Goal: Check status: Check status

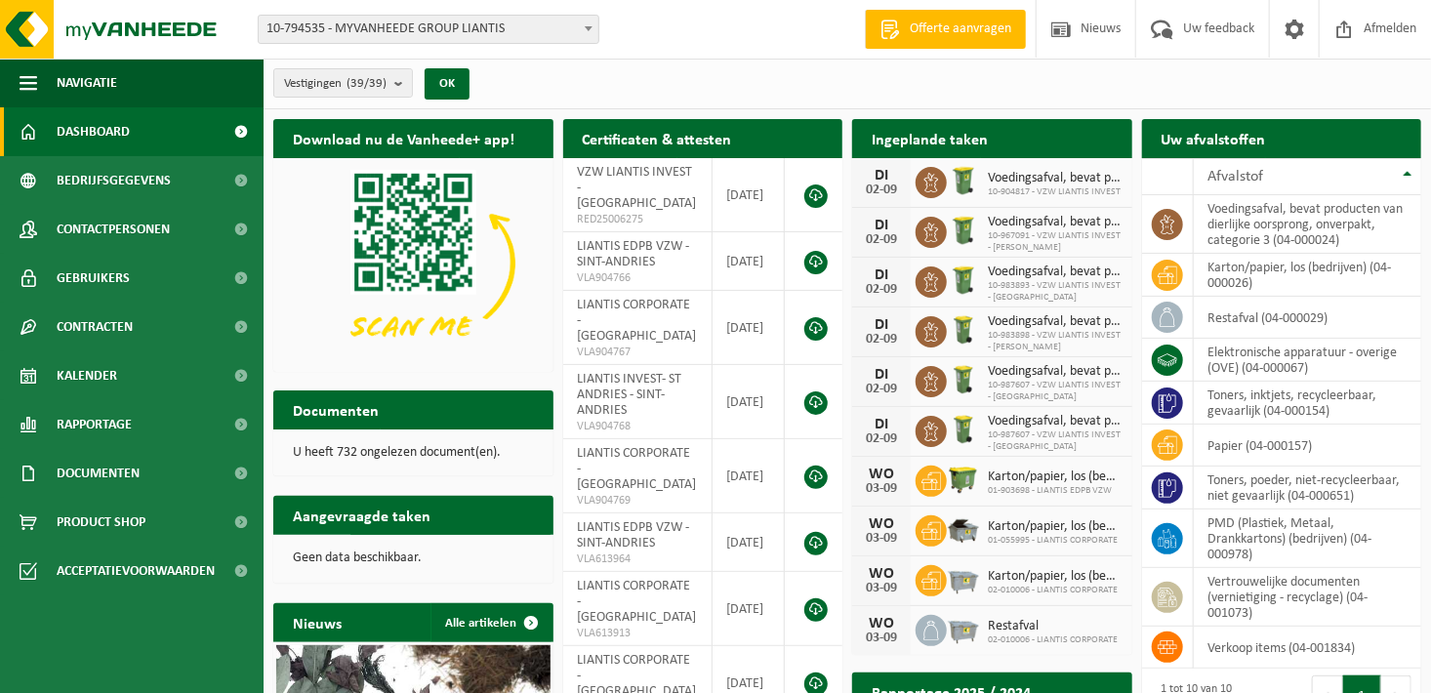
click at [589, 28] on b at bounding box center [589, 28] width 8 height 5
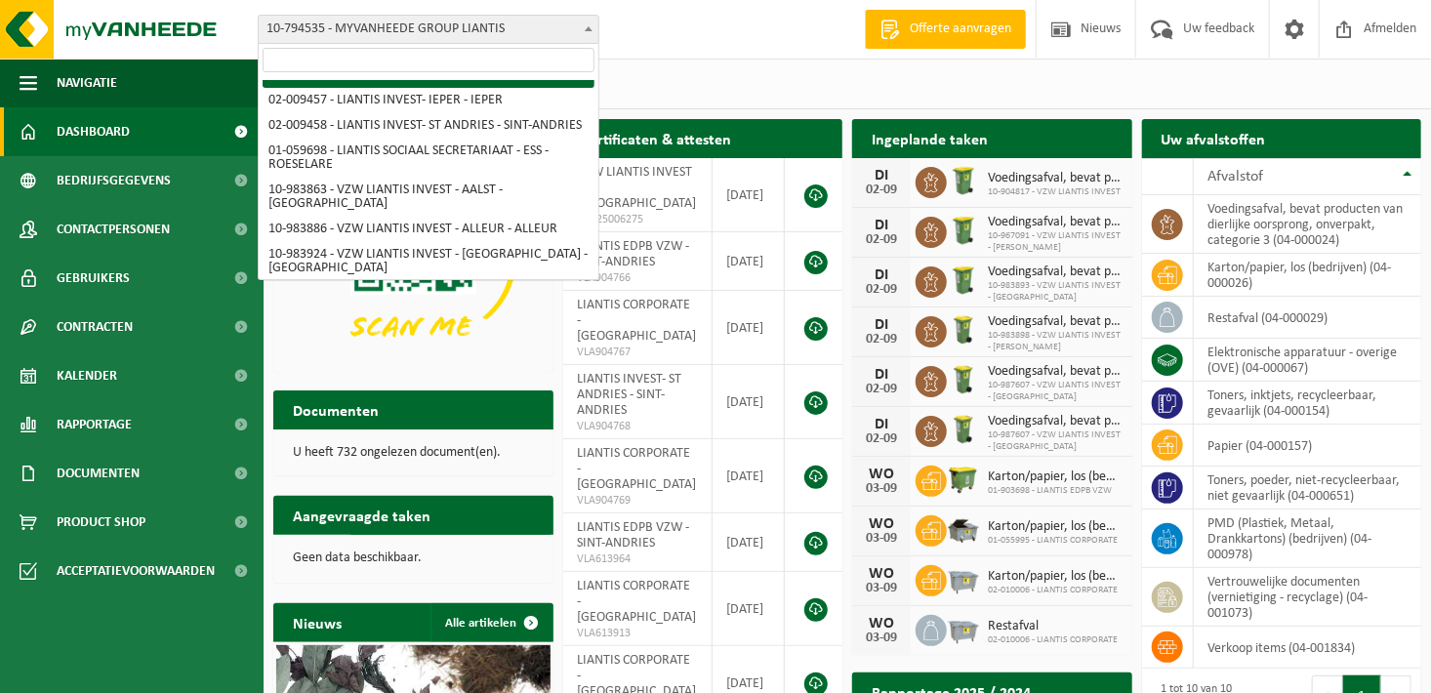
scroll to position [390, 0]
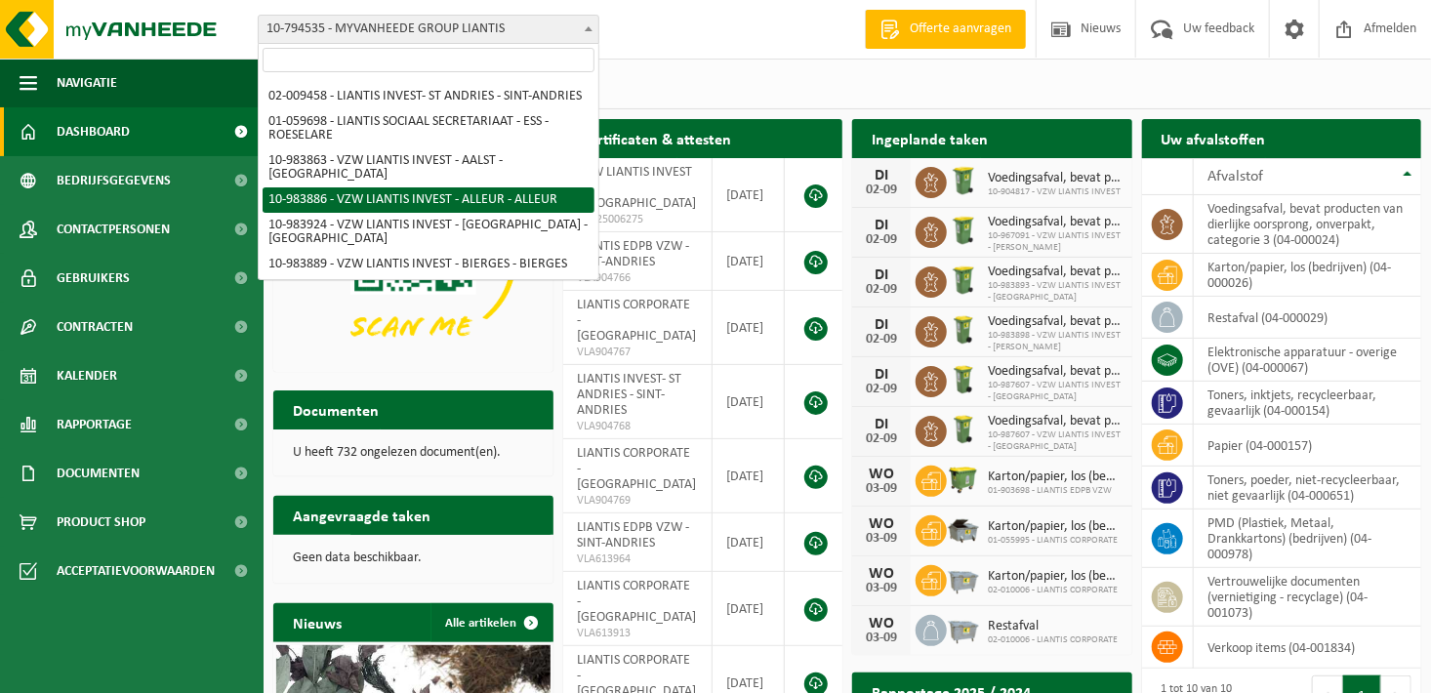
select select "163498"
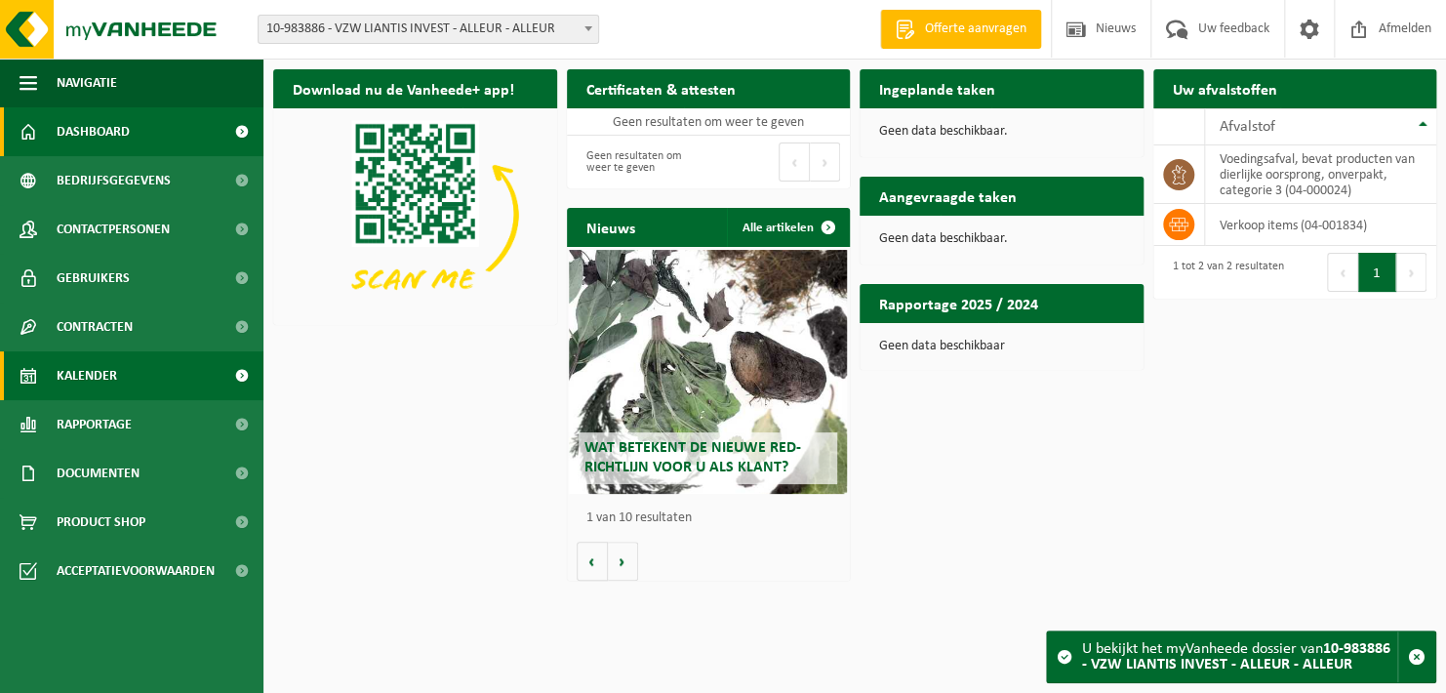
click at [123, 362] on link "Kalender" at bounding box center [132, 375] width 264 height 49
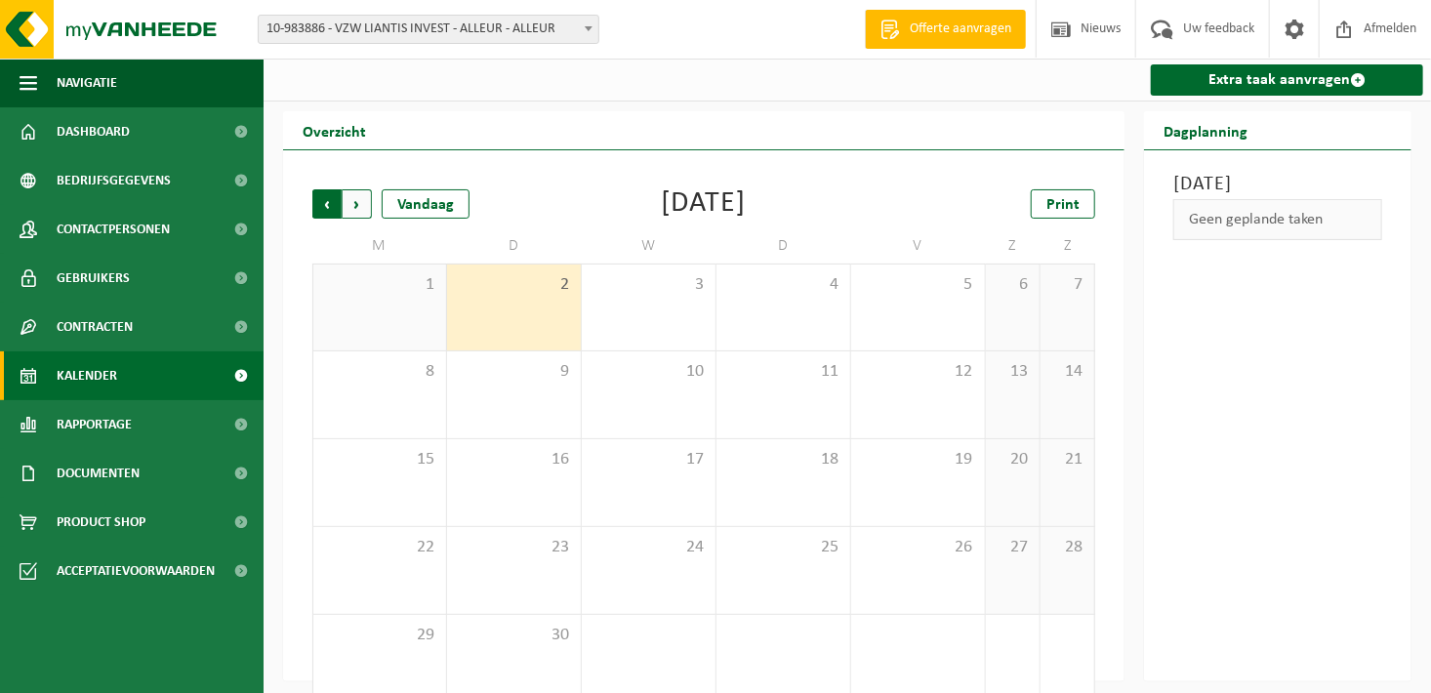
click at [364, 209] on span "Volgende" at bounding box center [357, 203] width 29 height 29
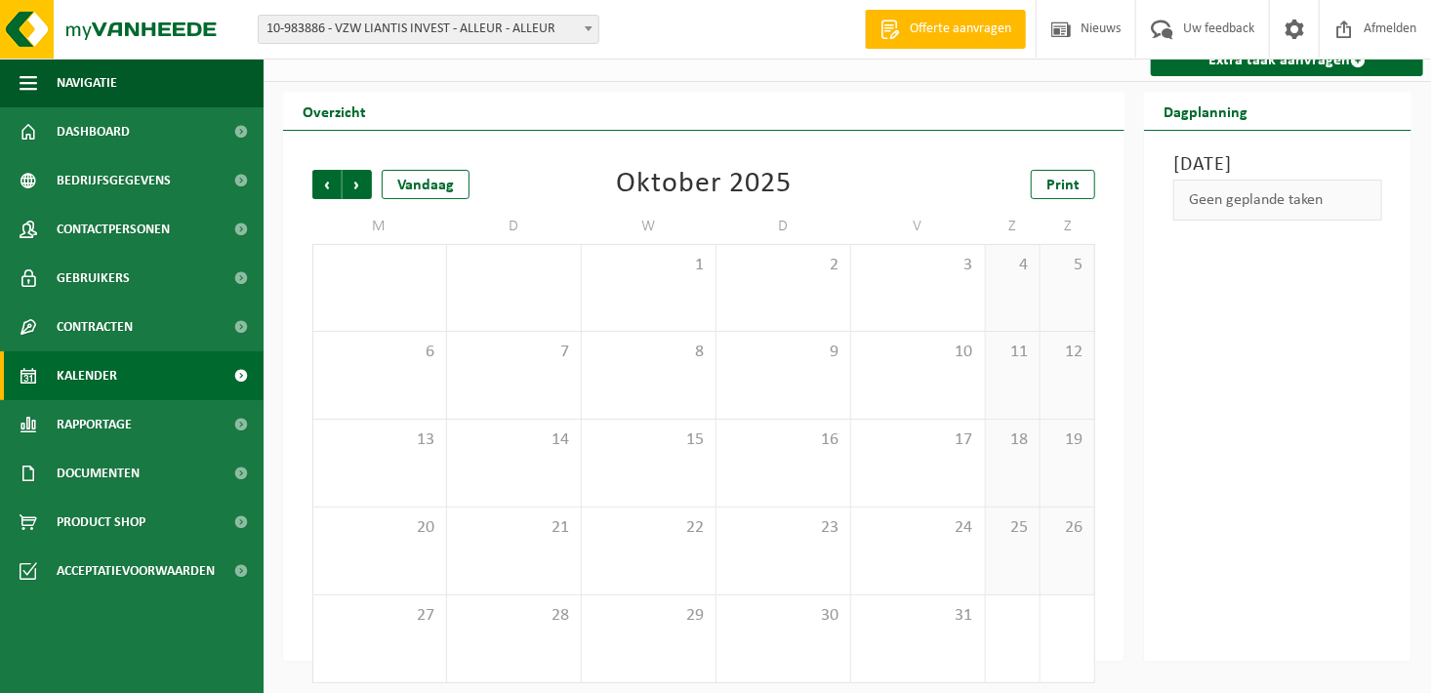
scroll to position [30, 0]
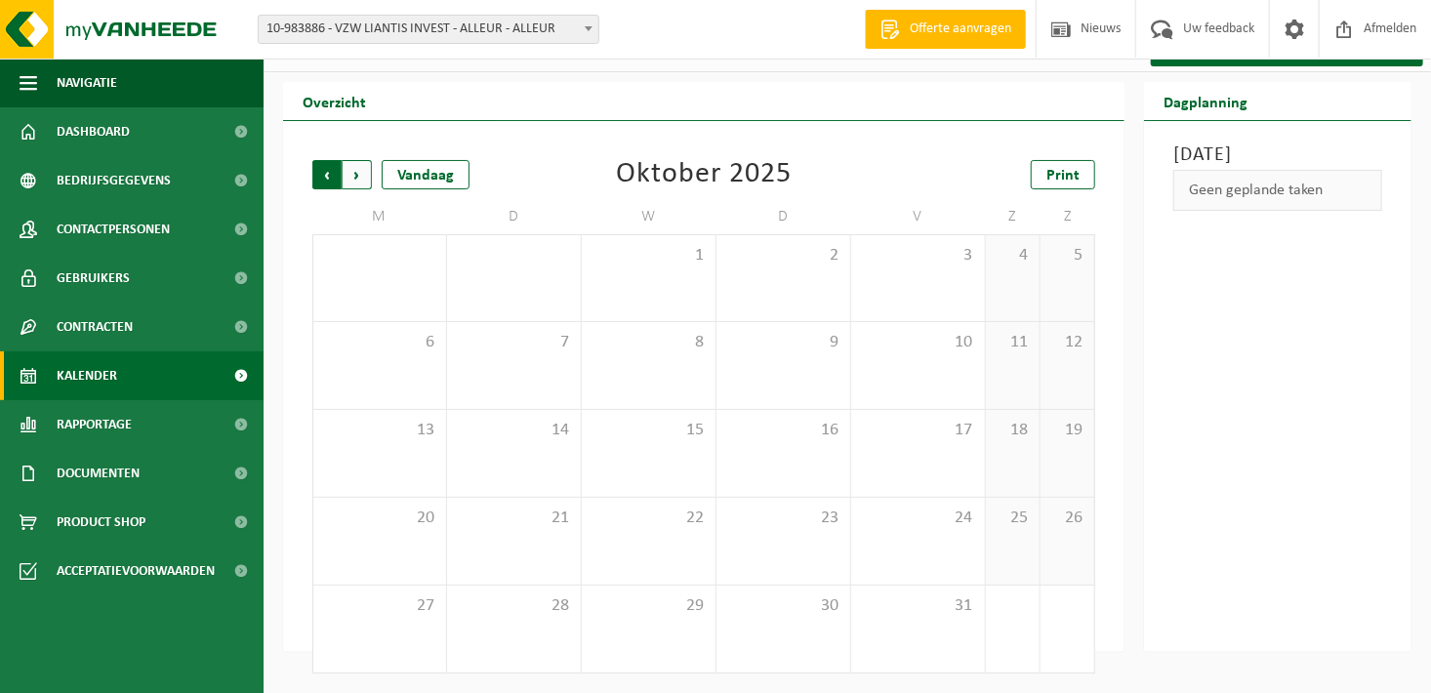
click at [349, 180] on span "Volgende" at bounding box center [357, 174] width 29 height 29
click at [482, 21] on span "10-983886 - VZW LIANTIS INVEST - ALLEUR - ALLEUR" at bounding box center [429, 29] width 340 height 27
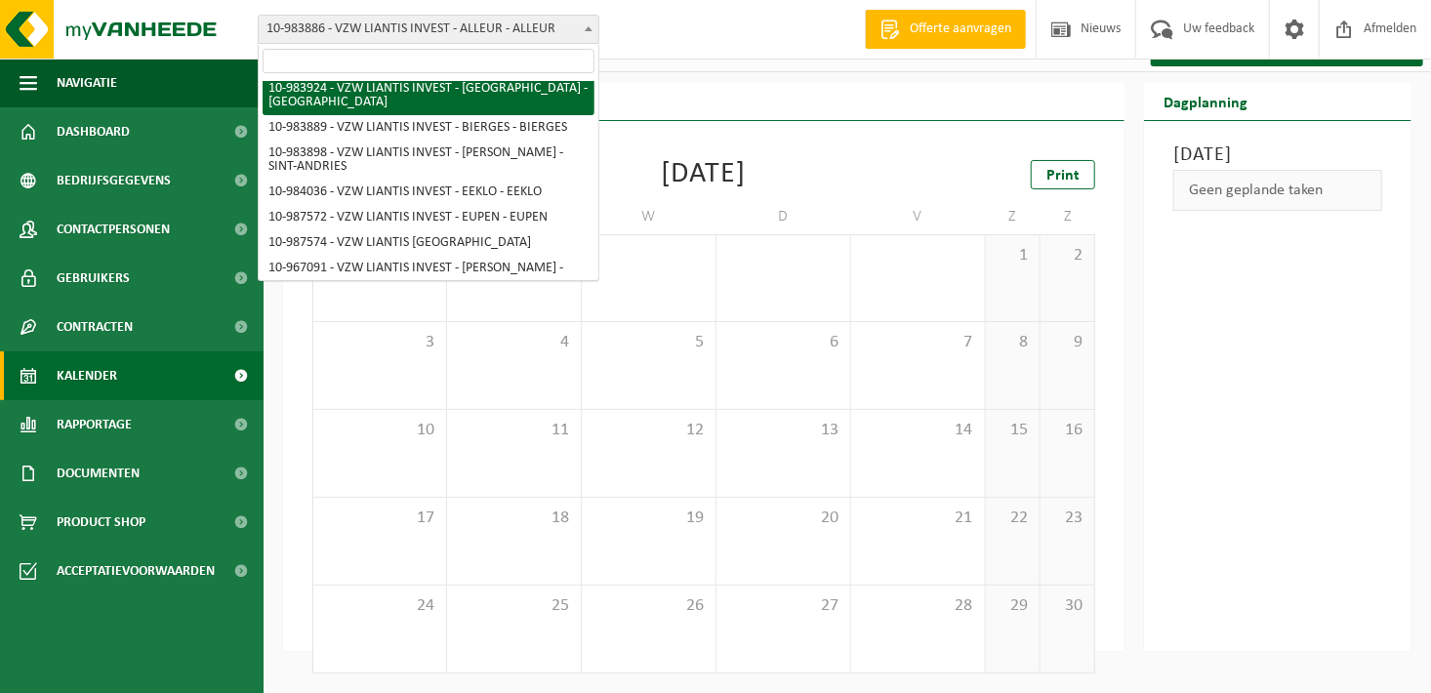
scroll to position [558, 0]
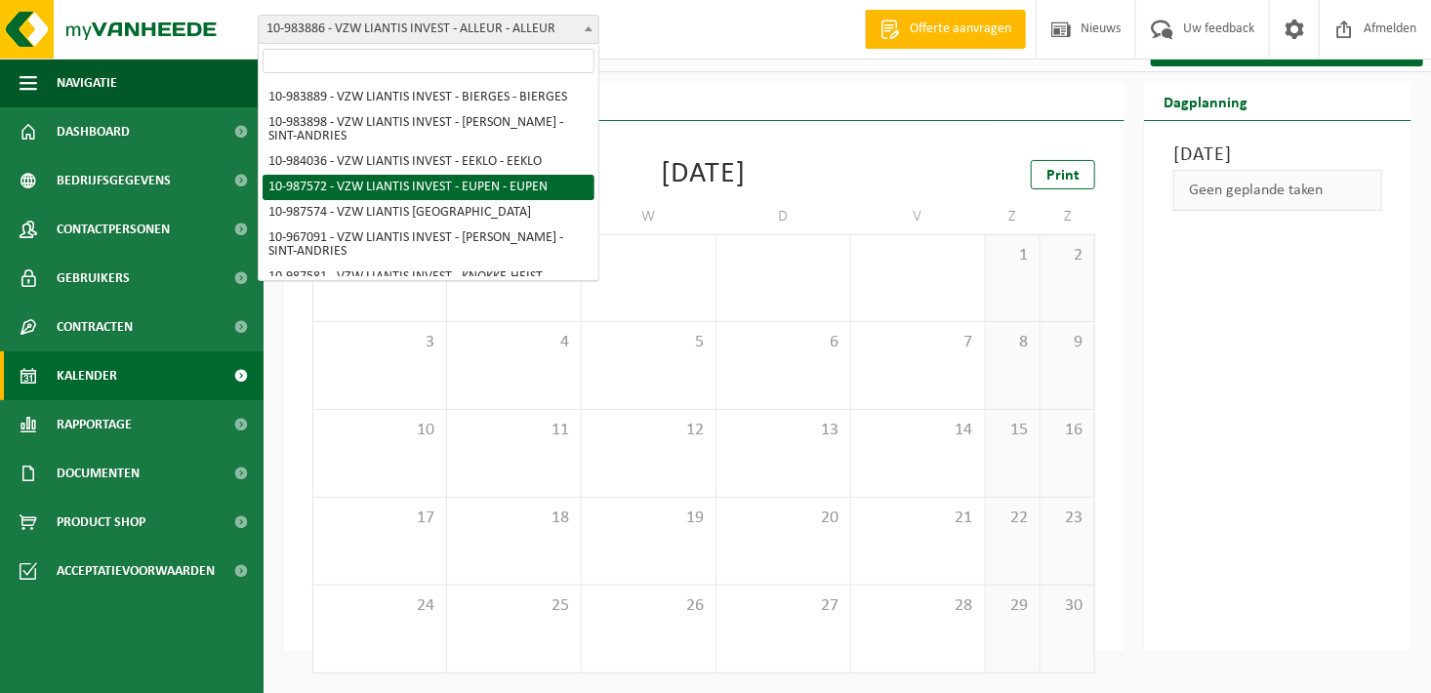
select select "167241"
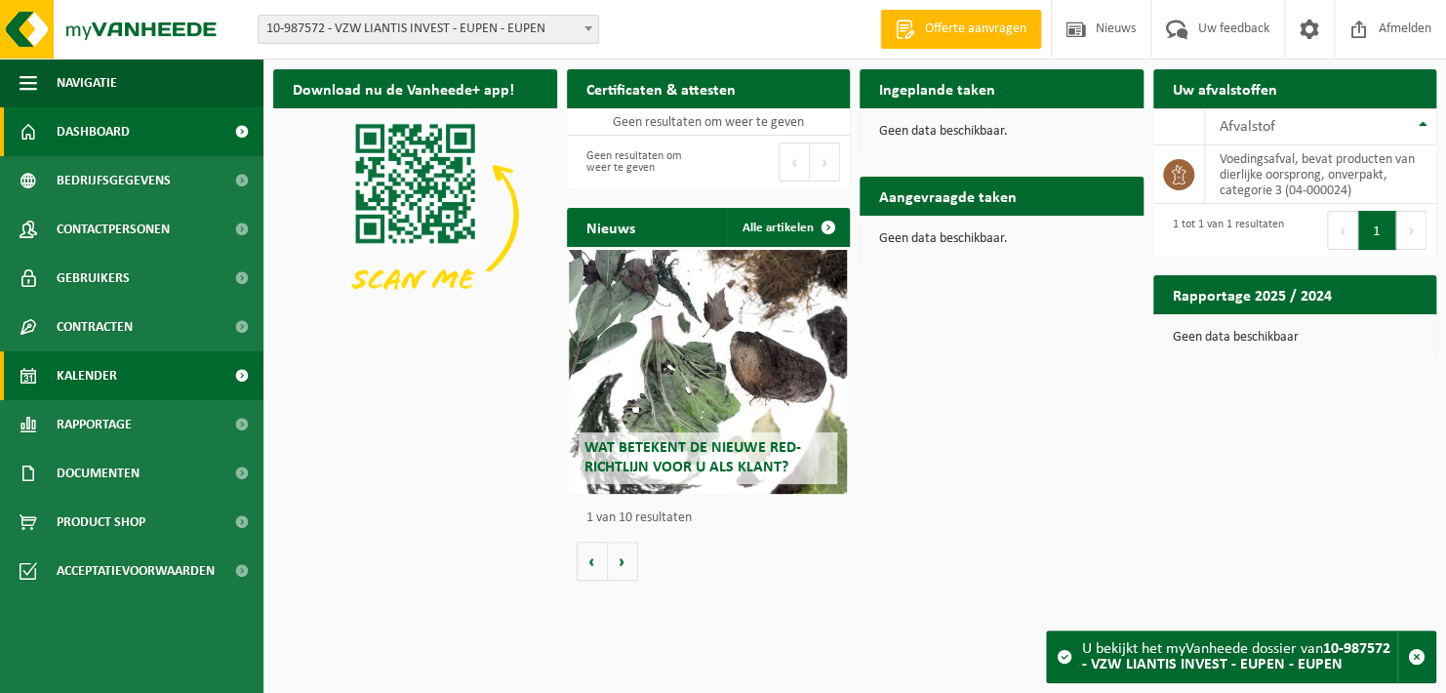
click at [166, 392] on link "Kalender" at bounding box center [132, 375] width 264 height 49
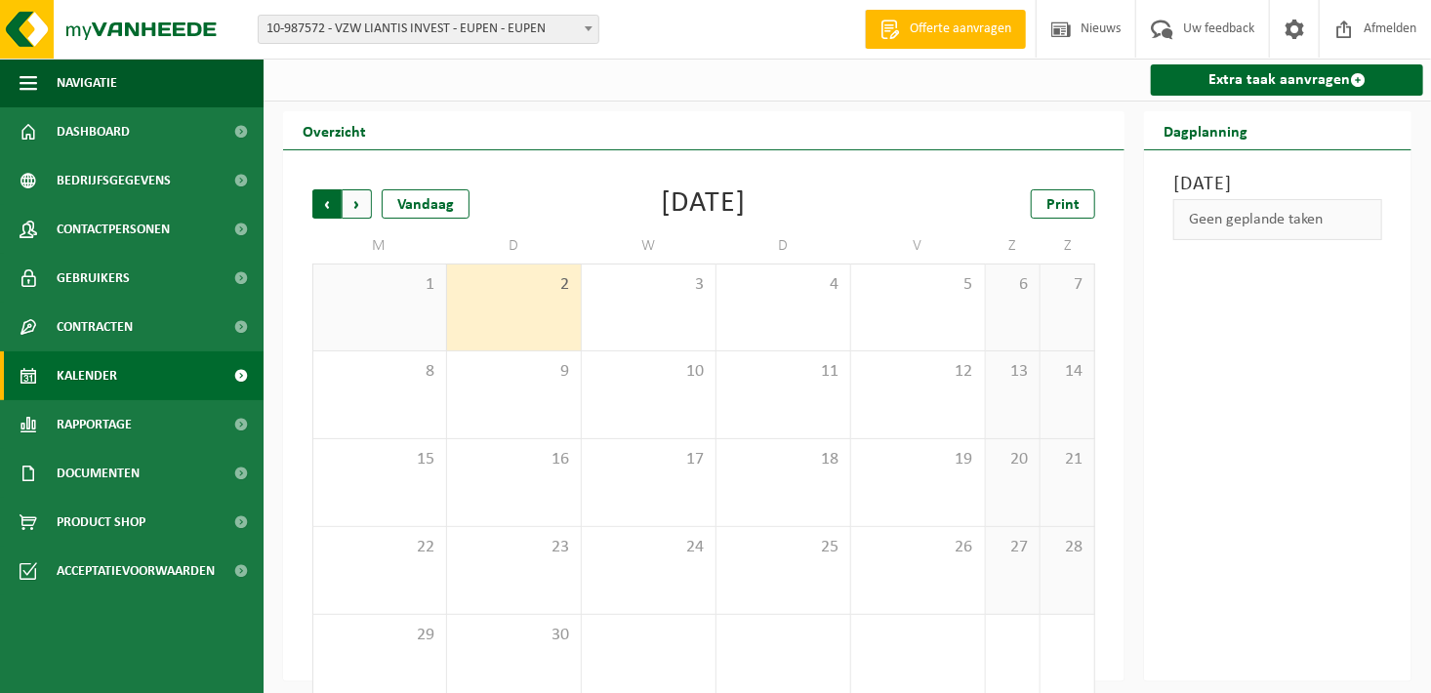
click at [360, 213] on span "Volgende" at bounding box center [357, 203] width 29 height 29
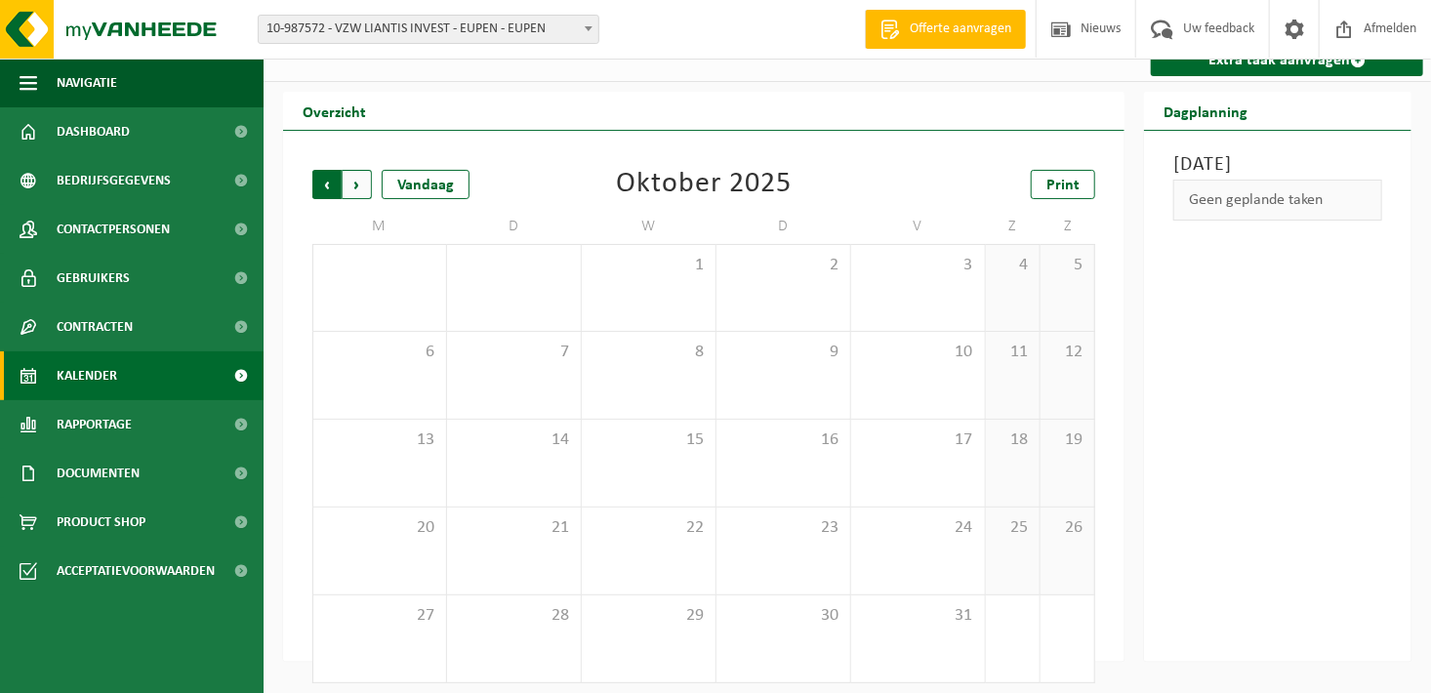
scroll to position [30, 0]
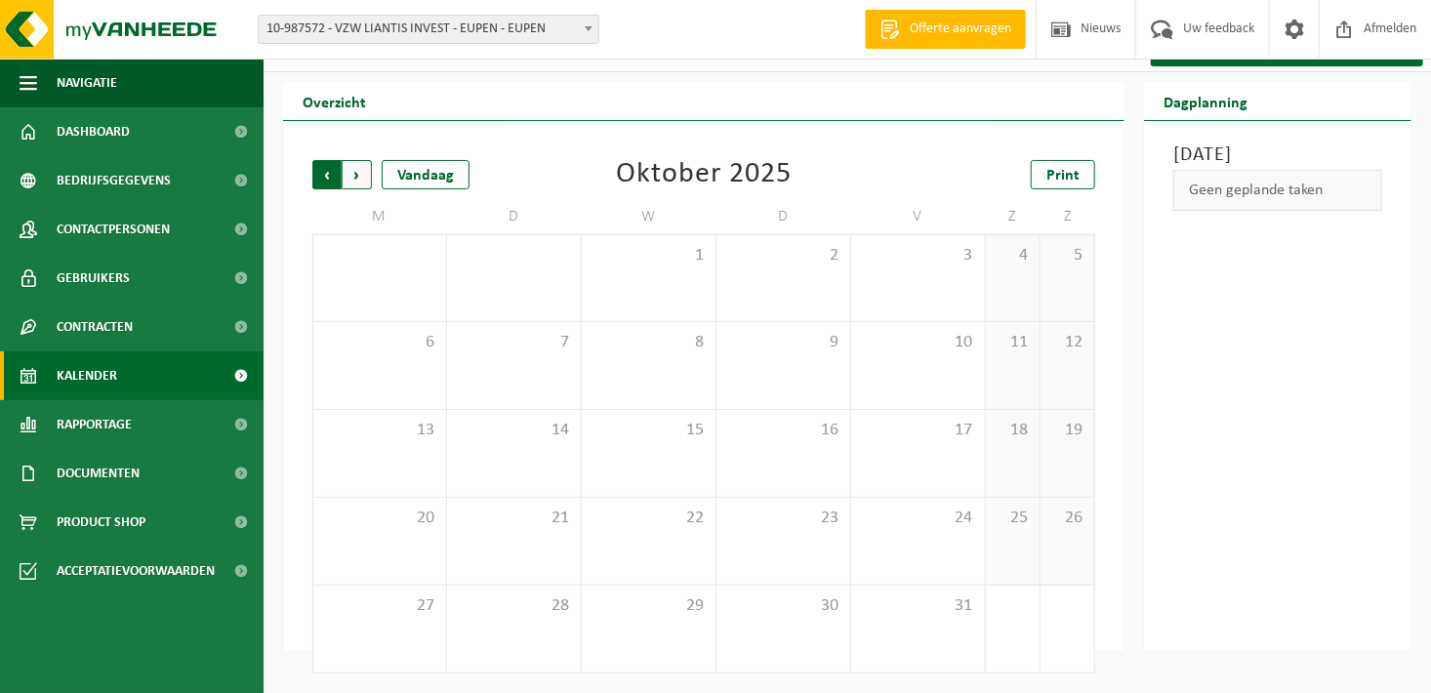
click at [366, 173] on span "Volgende" at bounding box center [357, 174] width 29 height 29
click at [554, 36] on span "10-987572 - VZW LIANTIS INVEST - EUPEN - EUPEN" at bounding box center [429, 29] width 340 height 27
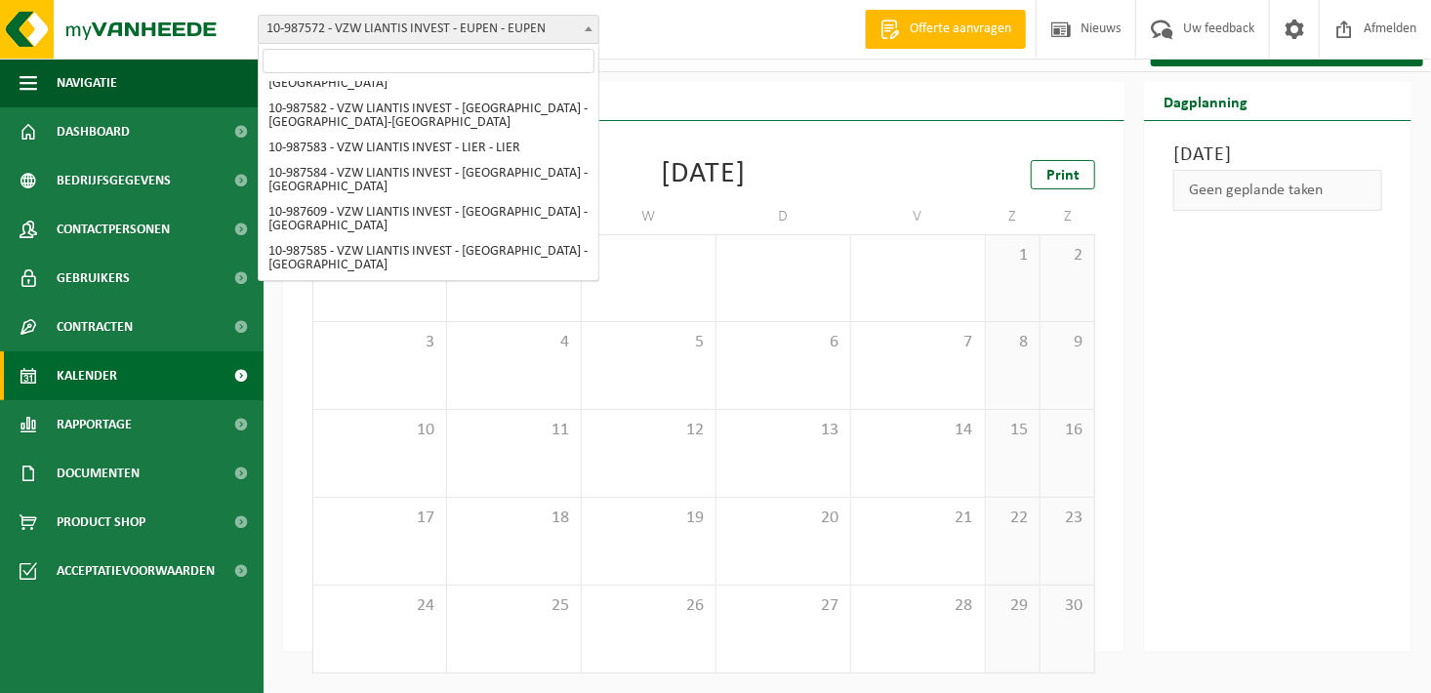
scroll to position [810, 0]
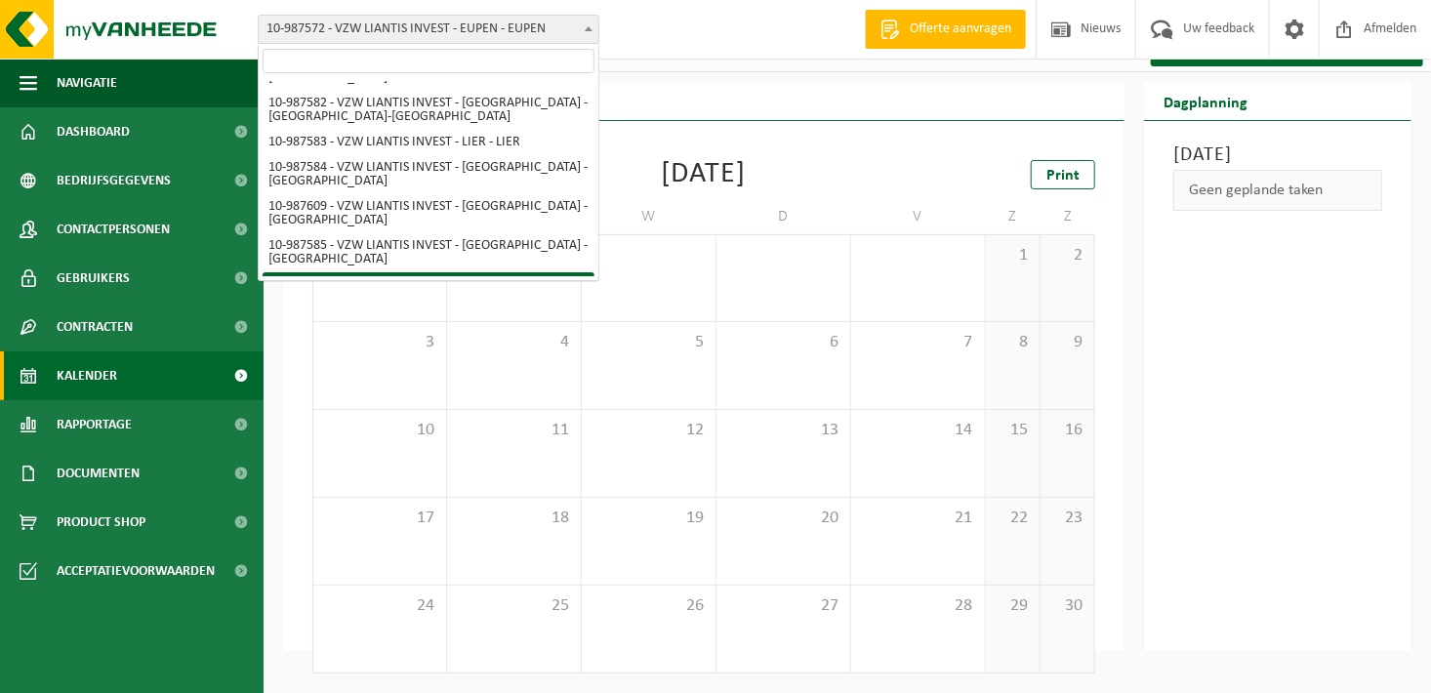
select select "167252"
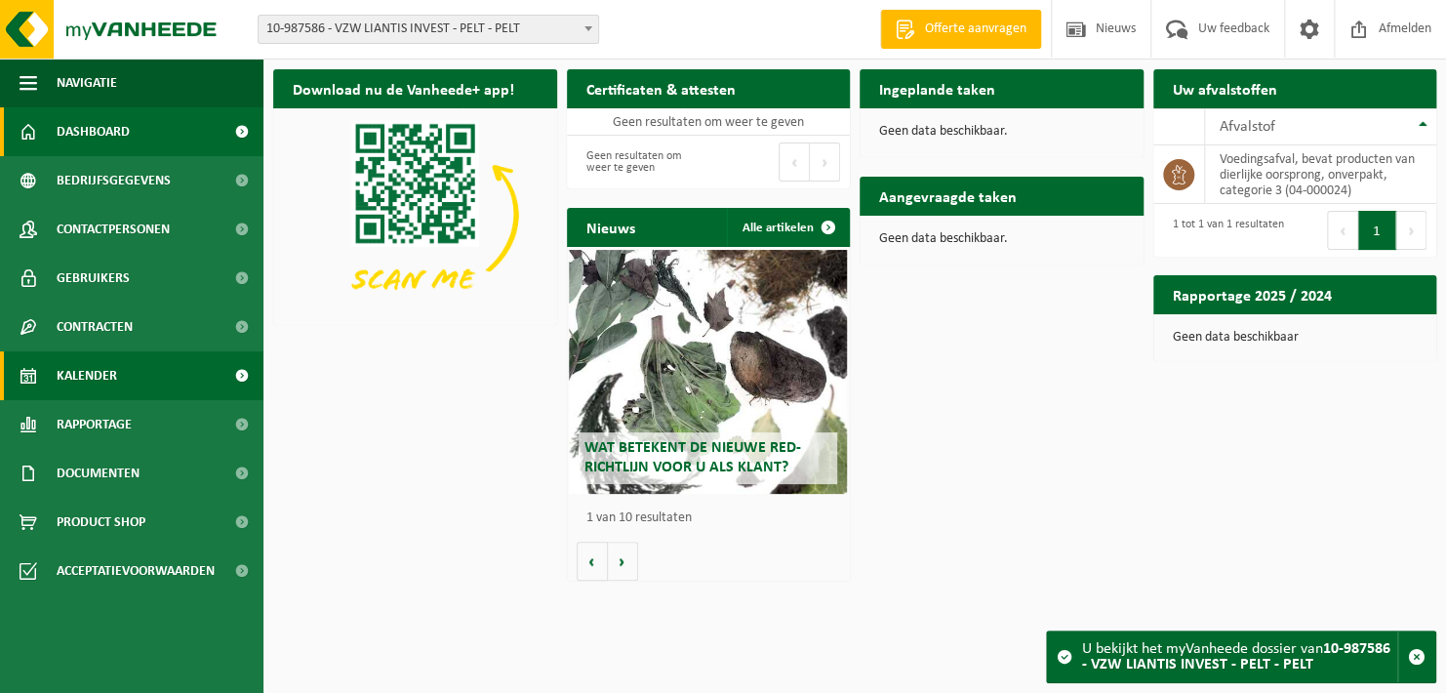
click at [135, 376] on link "Kalender" at bounding box center [132, 375] width 264 height 49
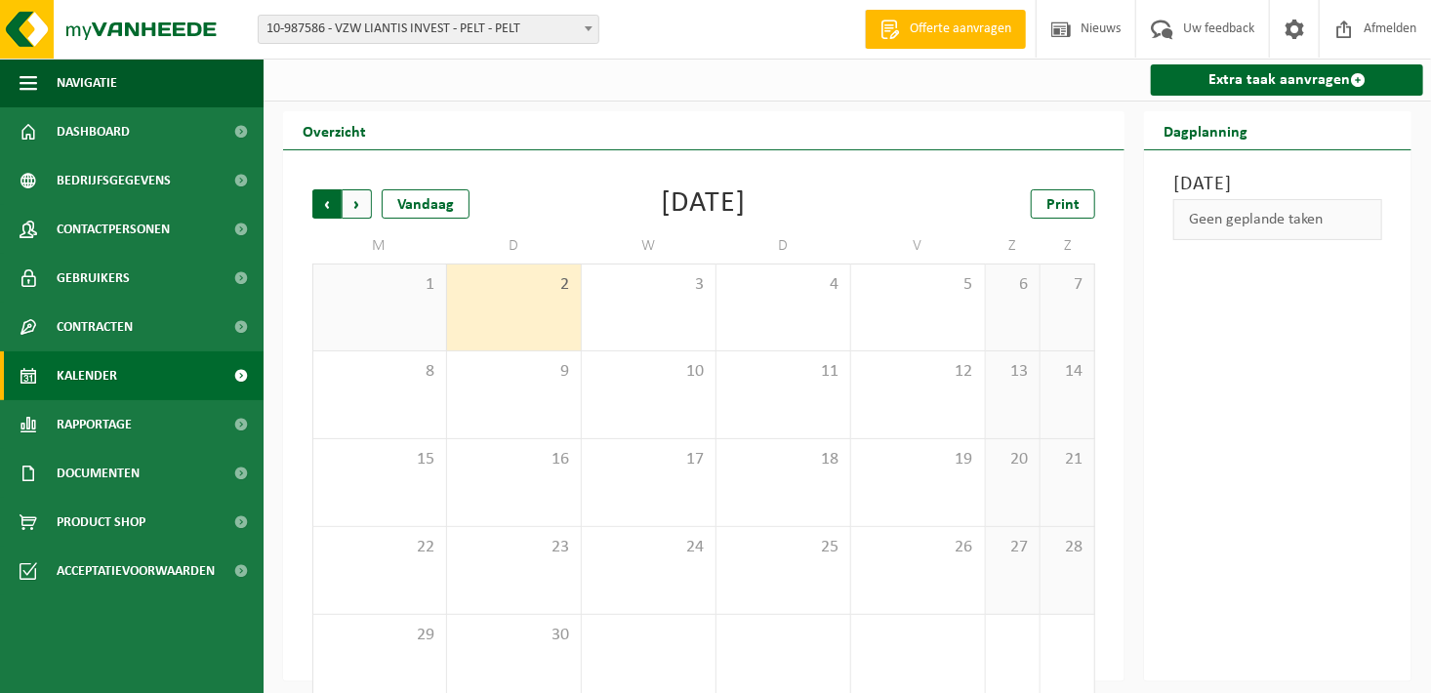
click at [360, 205] on span "Volgende" at bounding box center [357, 203] width 29 height 29
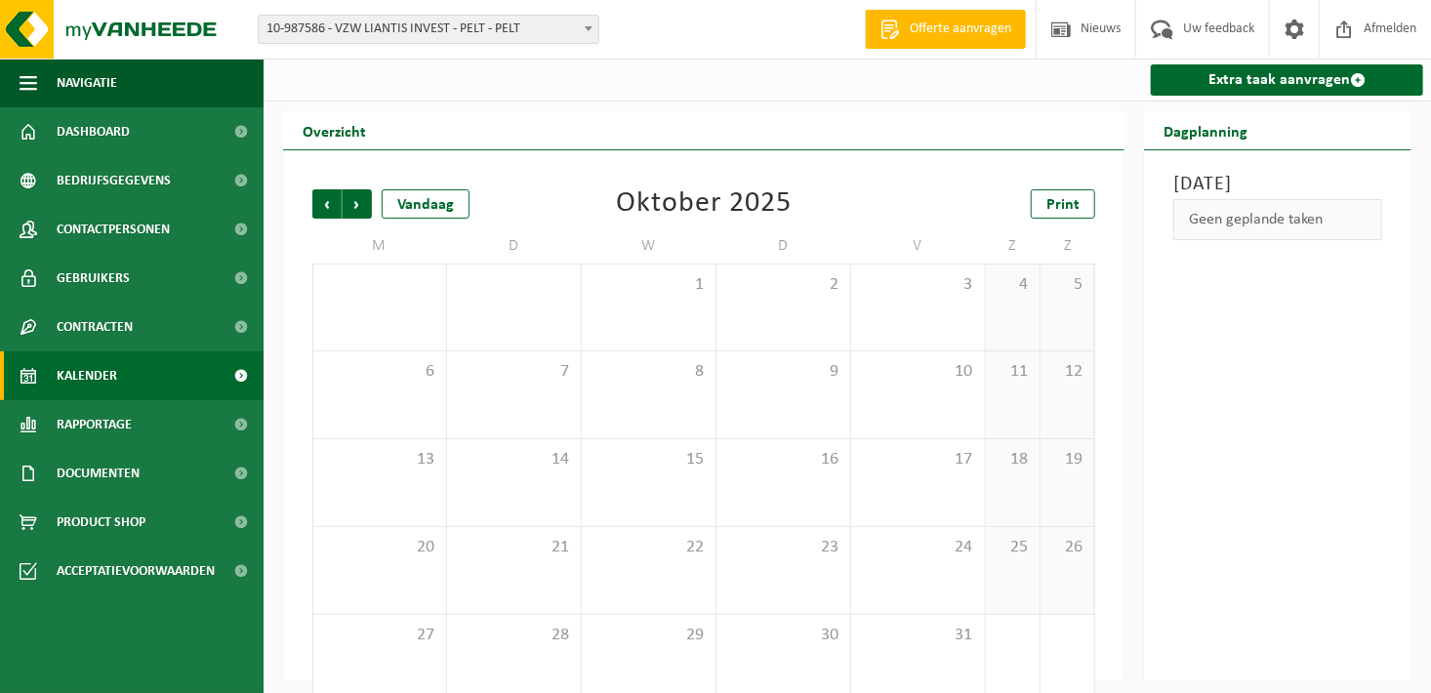
click at [360, 205] on span "Volgende" at bounding box center [357, 203] width 29 height 29
click at [557, 39] on span "10-987586 - VZW LIANTIS INVEST - PELT - PELT" at bounding box center [429, 29] width 340 height 27
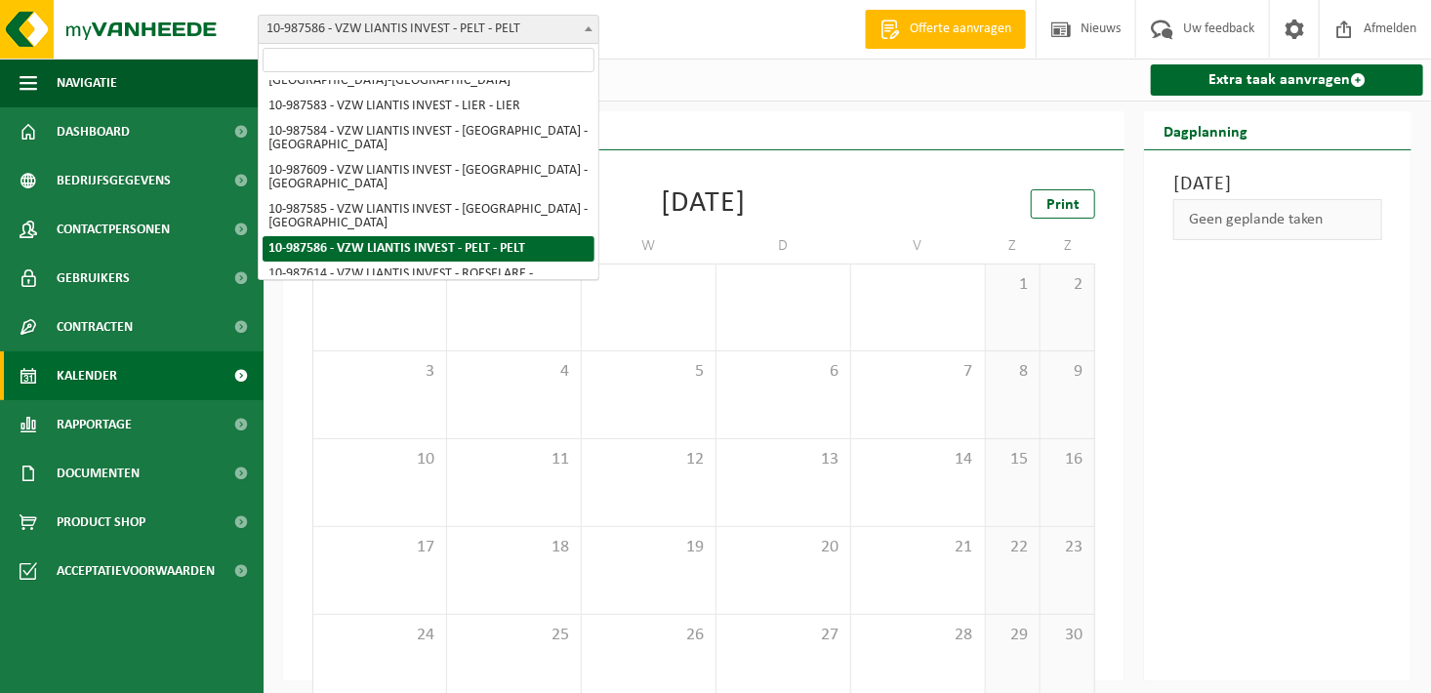
scroll to position [818, 0]
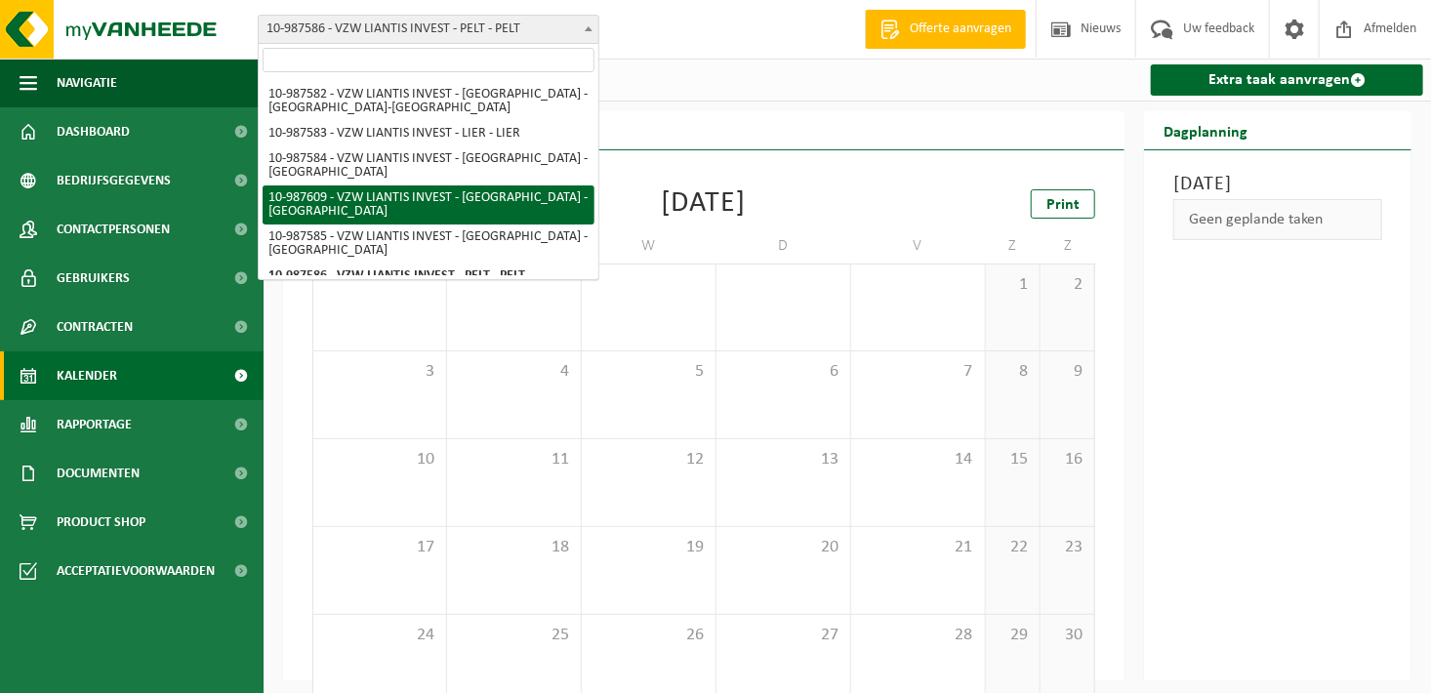
select select "167265"
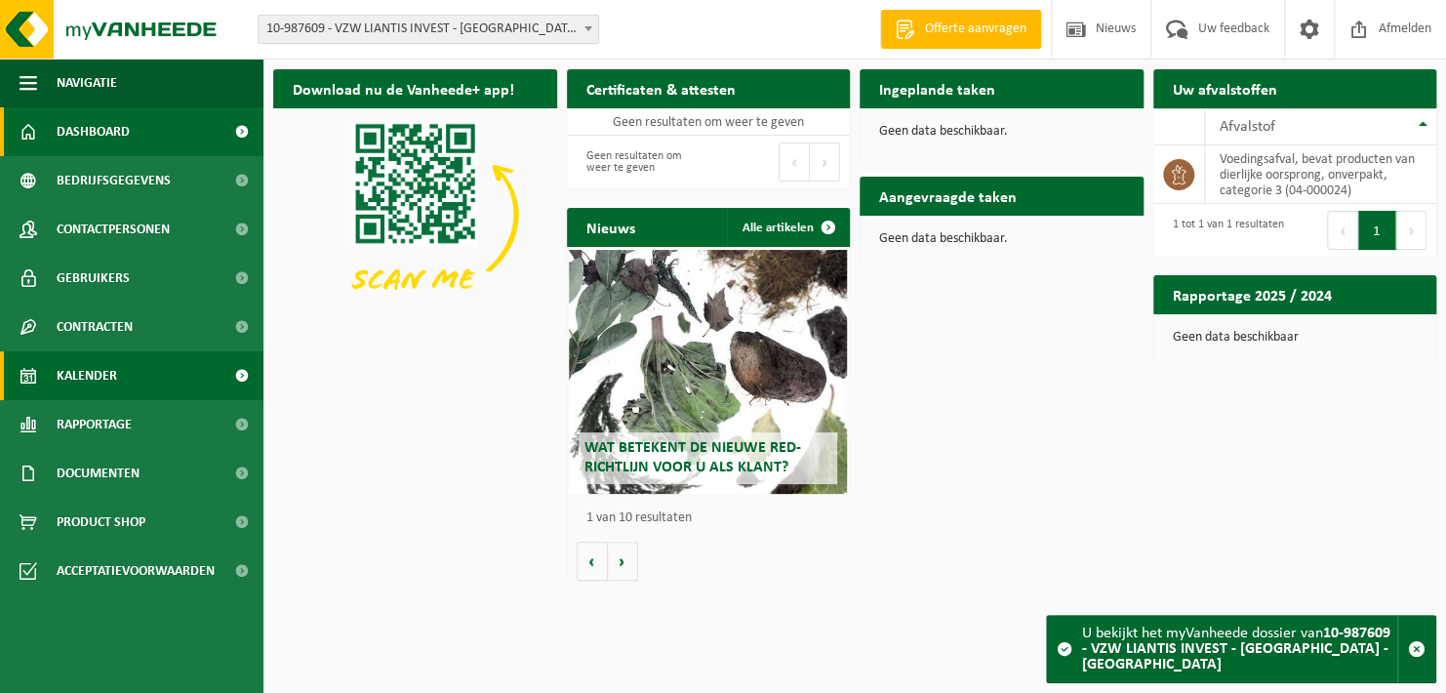
click at [135, 393] on link "Kalender" at bounding box center [132, 375] width 264 height 49
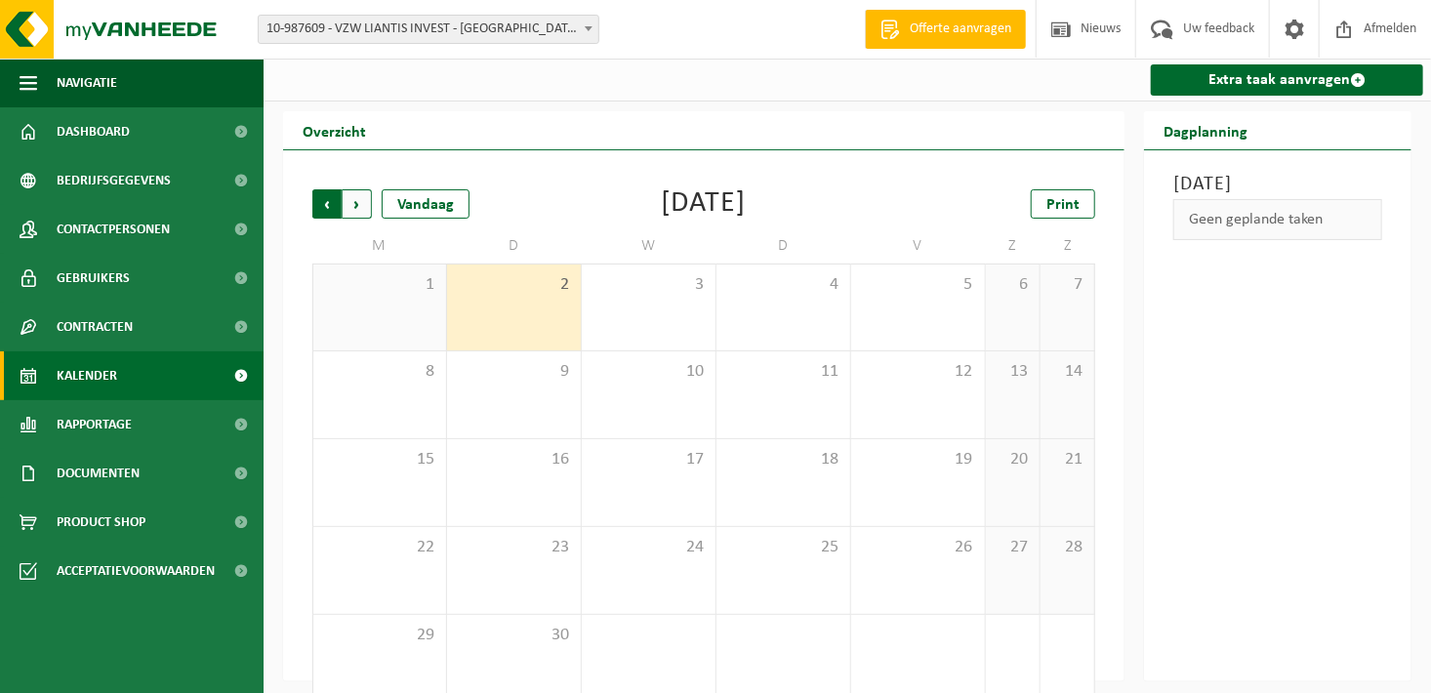
click at [360, 211] on span "Volgende" at bounding box center [357, 203] width 29 height 29
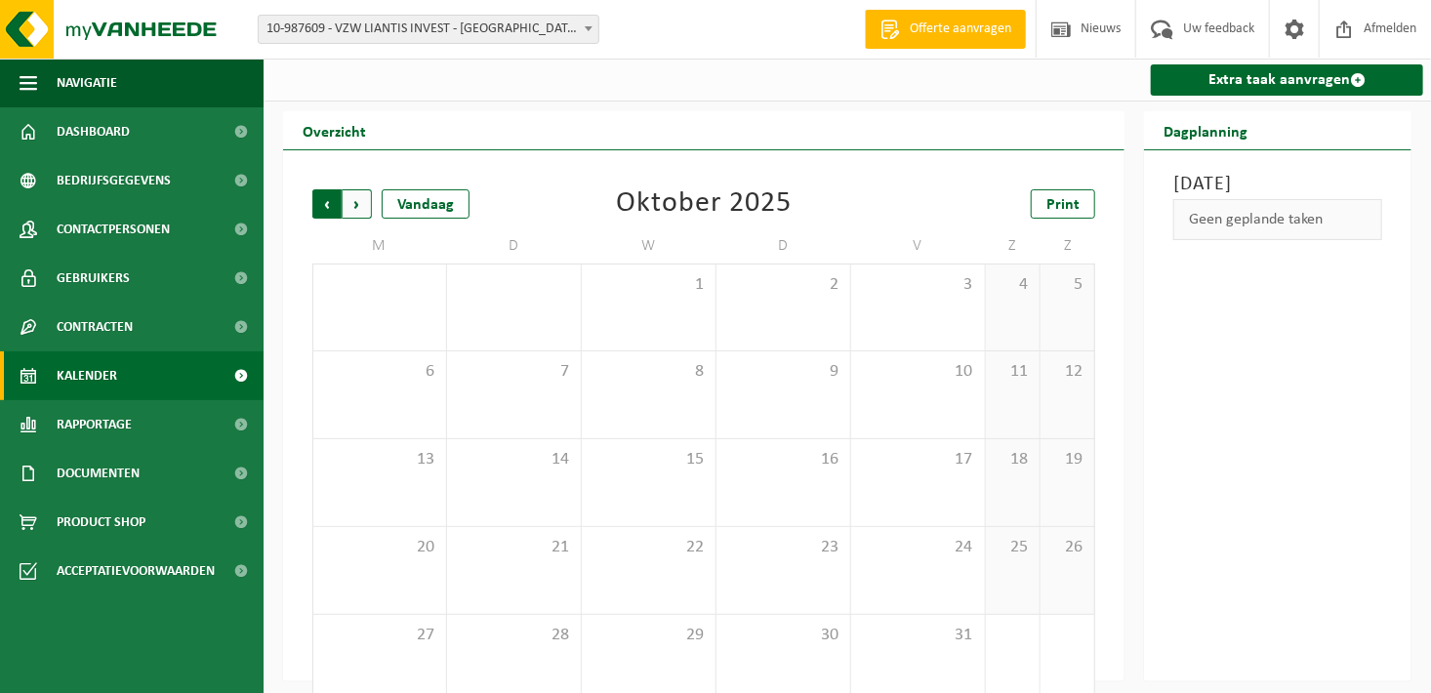
click at [359, 211] on span "Volgende" at bounding box center [357, 203] width 29 height 29
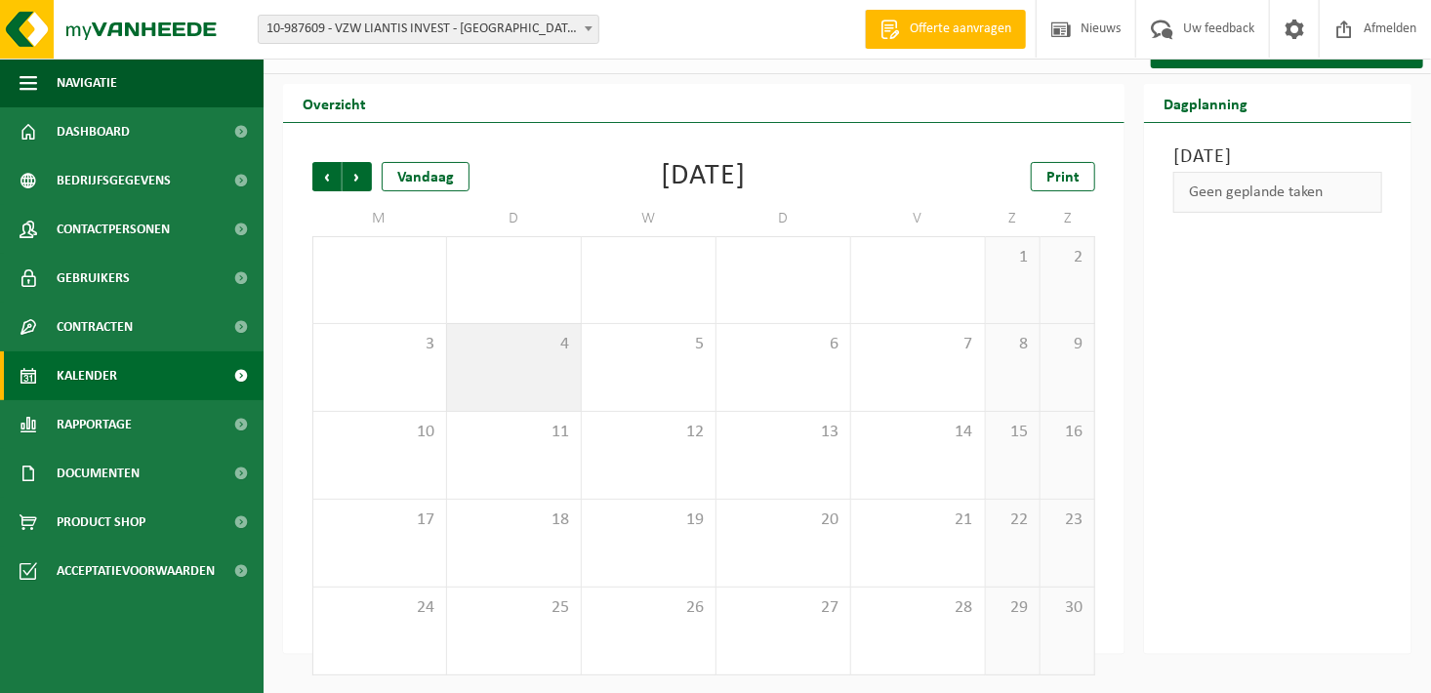
scroll to position [30, 0]
